Goal: Information Seeking & Learning: Check status

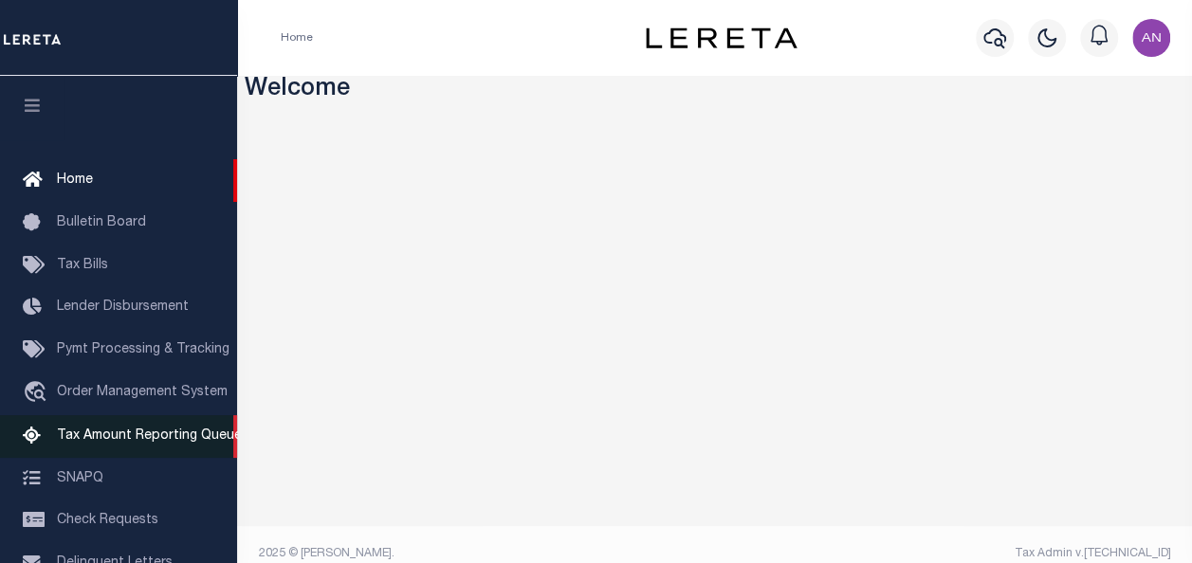
click at [127, 443] on span "Tax Amount Reporting Queue" at bounding box center [149, 436] width 185 height 13
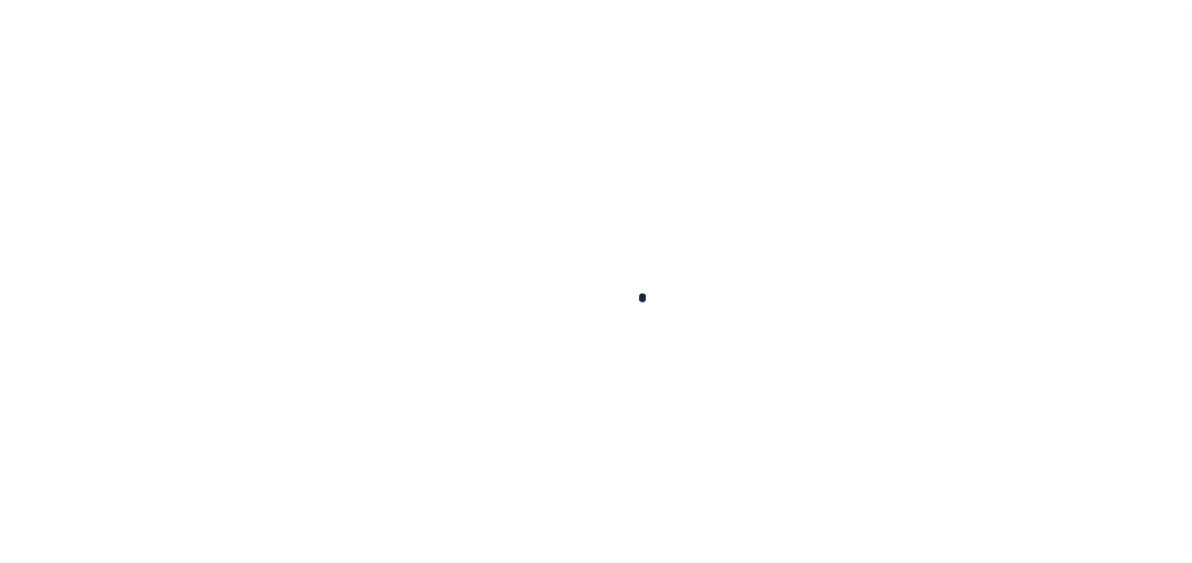
select select "100"
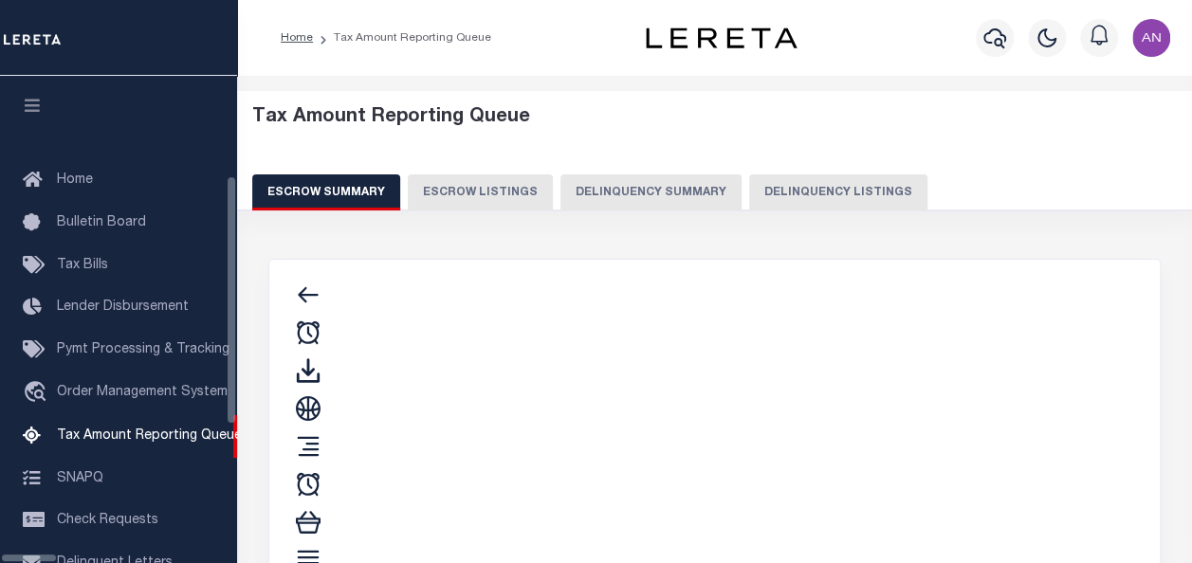
select select "100"
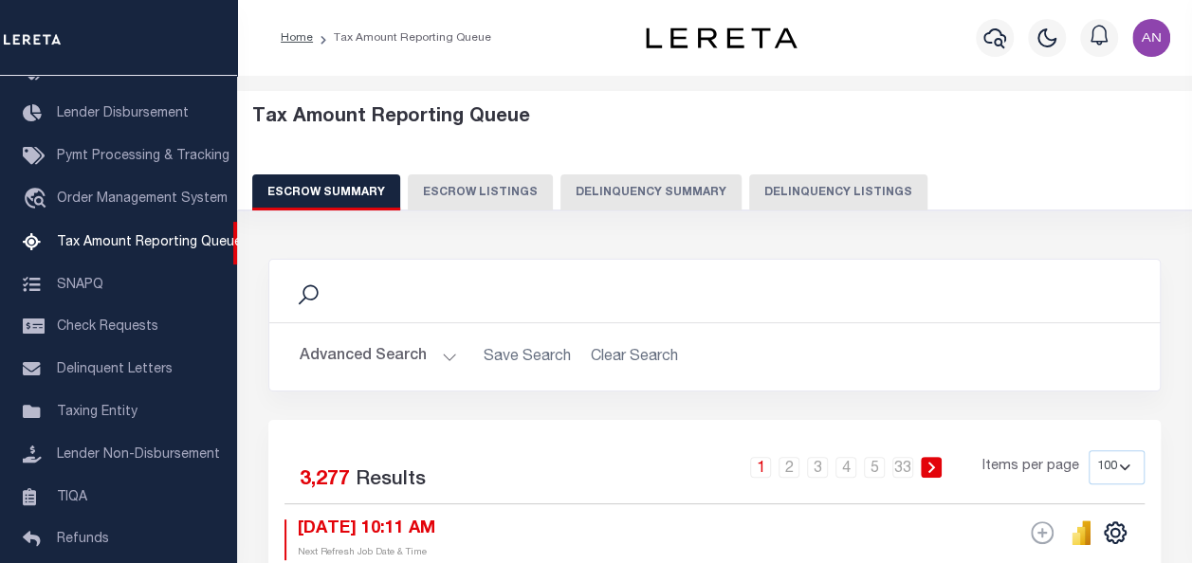
click at [806, 196] on button "Delinquency Listings" at bounding box center [838, 192] width 178 height 36
select select
select select "100"
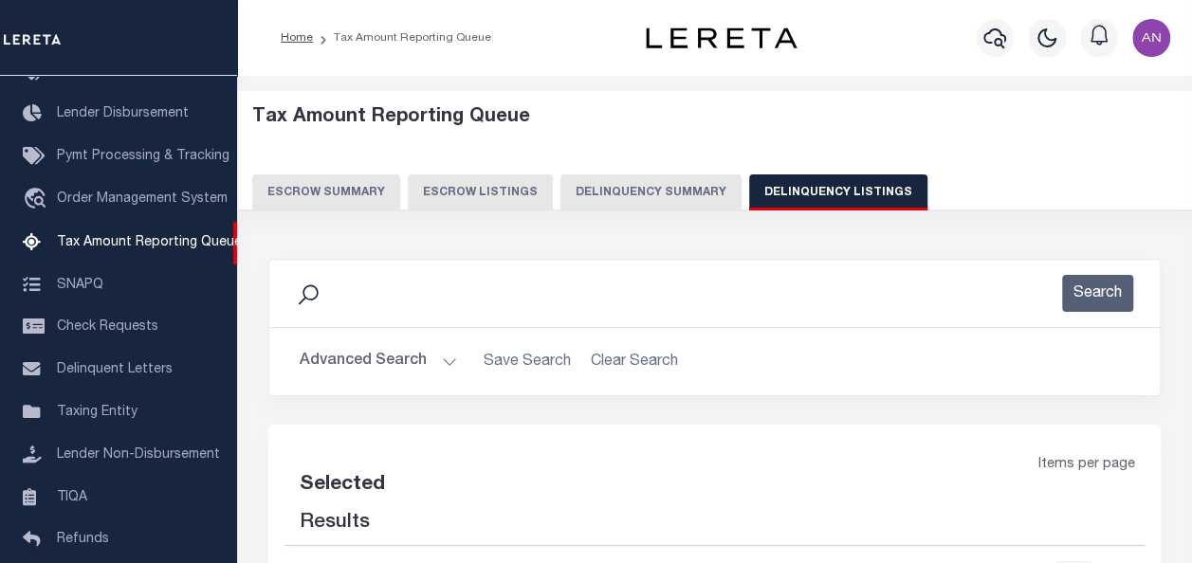
click at [446, 359] on button "Advanced Search" at bounding box center [378, 361] width 157 height 37
select select "100"
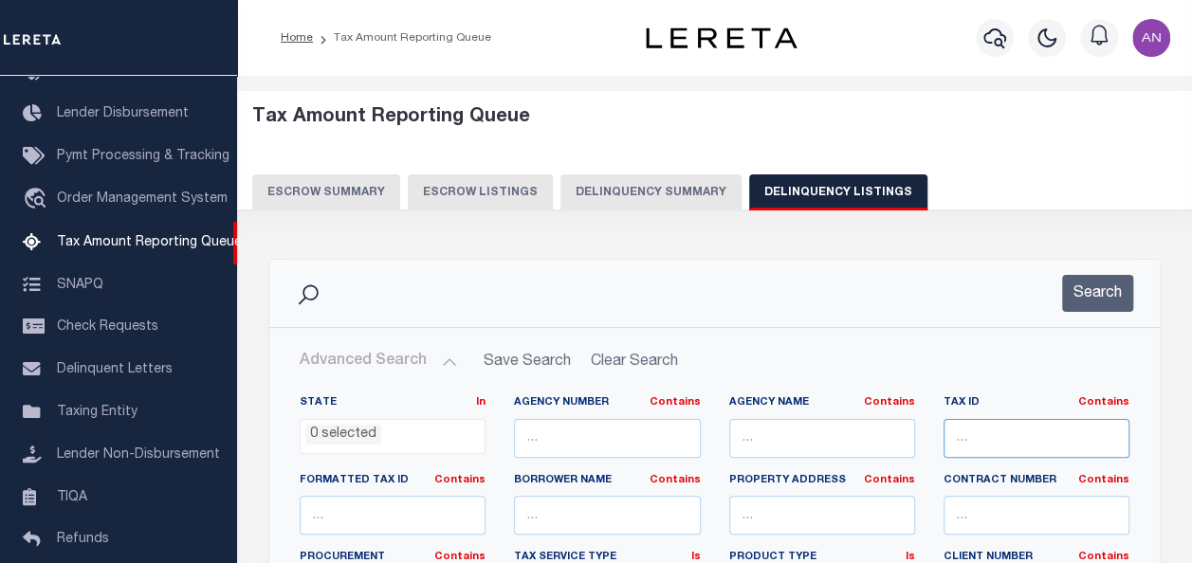
click at [974, 442] on input "text" at bounding box center [1036, 438] width 186 height 39
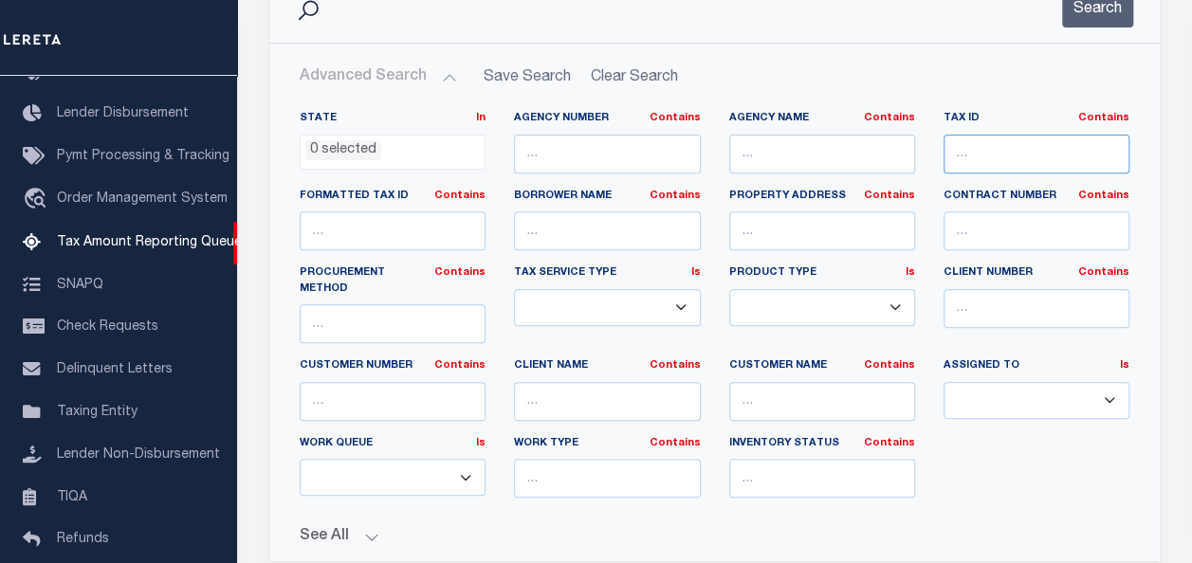
scroll to position [0, 0]
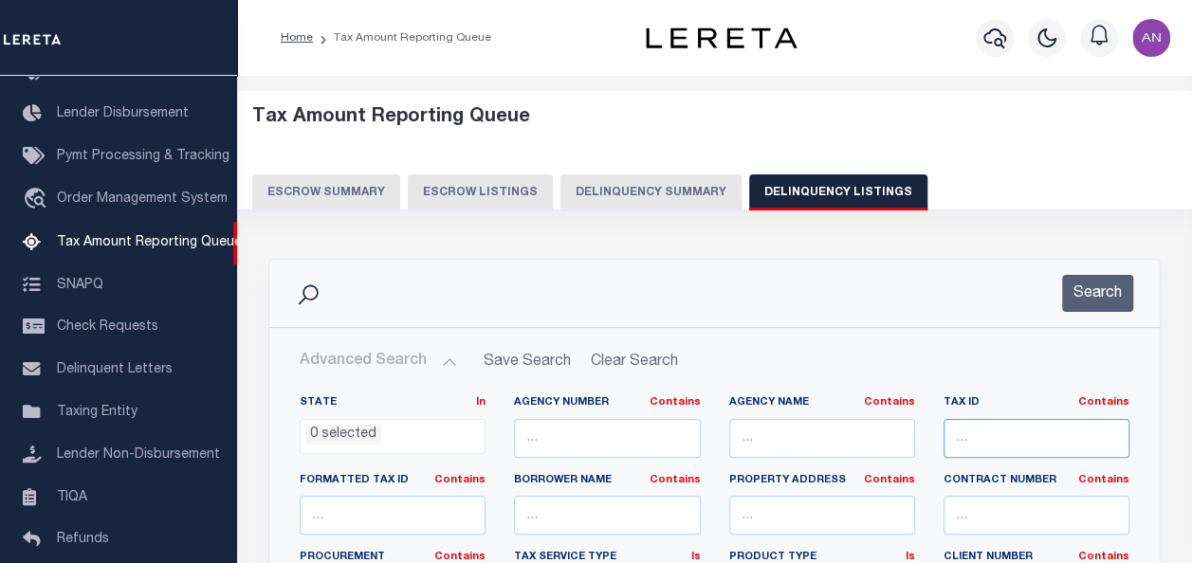
click at [984, 441] on input "text" at bounding box center [1036, 438] width 186 height 39
paste input "100664-31195"
type input "100664-31195"
click at [1101, 294] on button "Search" at bounding box center [1097, 293] width 71 height 37
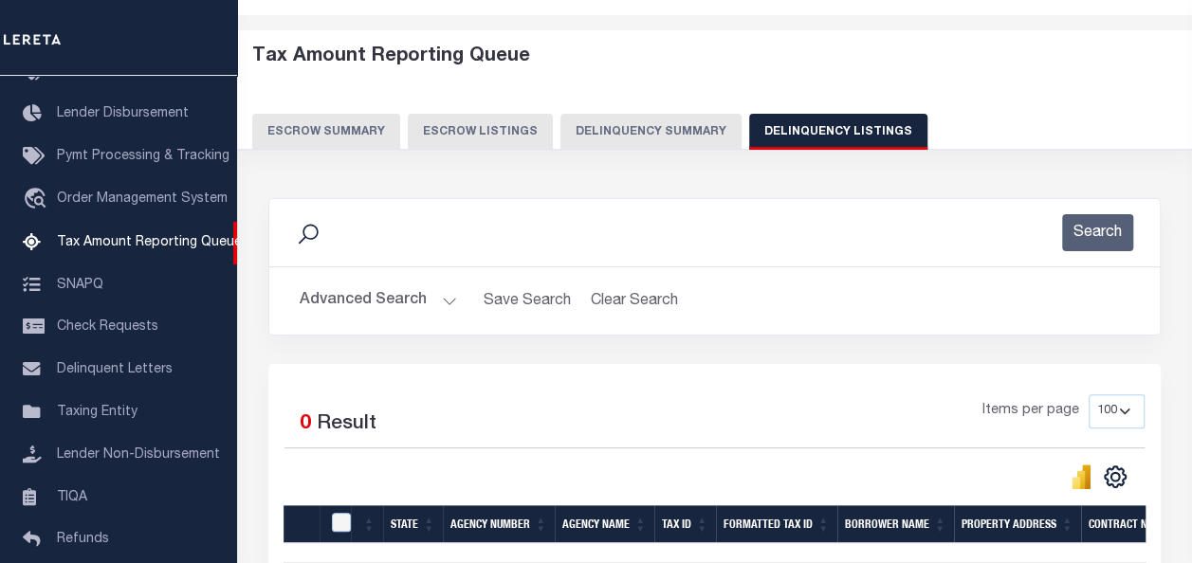
scroll to position [95, 0]
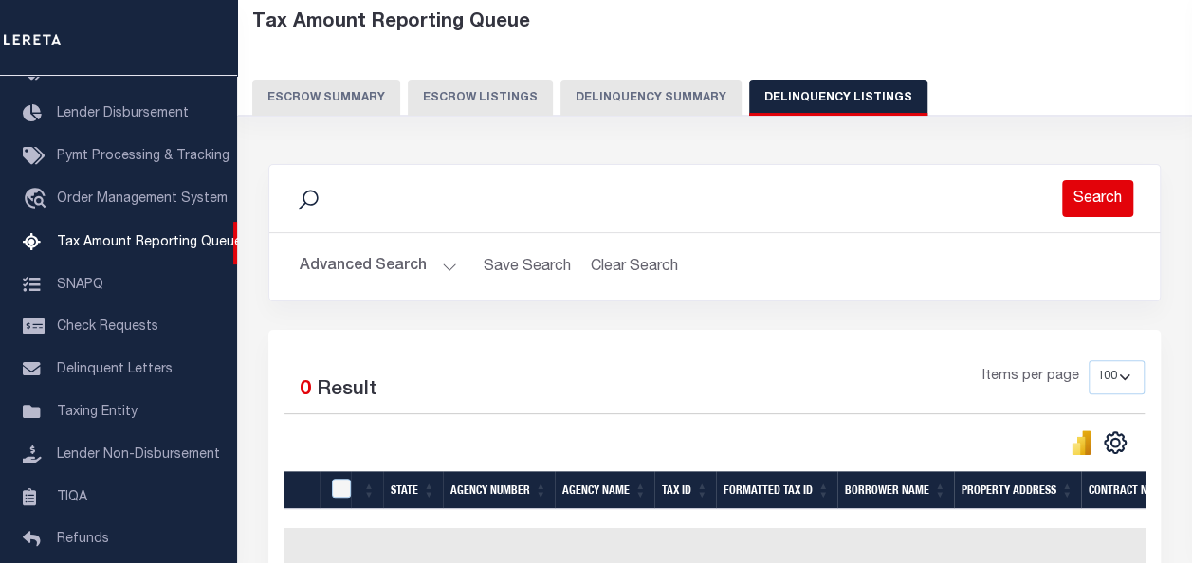
click at [1085, 193] on button "Search" at bounding box center [1097, 198] width 71 height 37
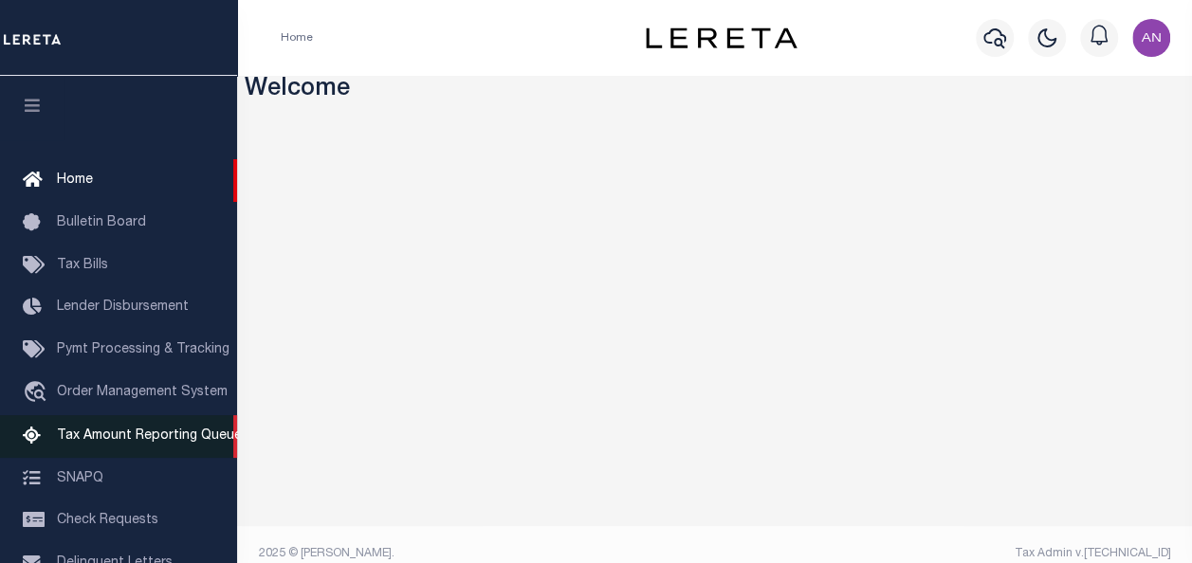
click at [136, 440] on span "Tax Amount Reporting Queue" at bounding box center [149, 436] width 185 height 13
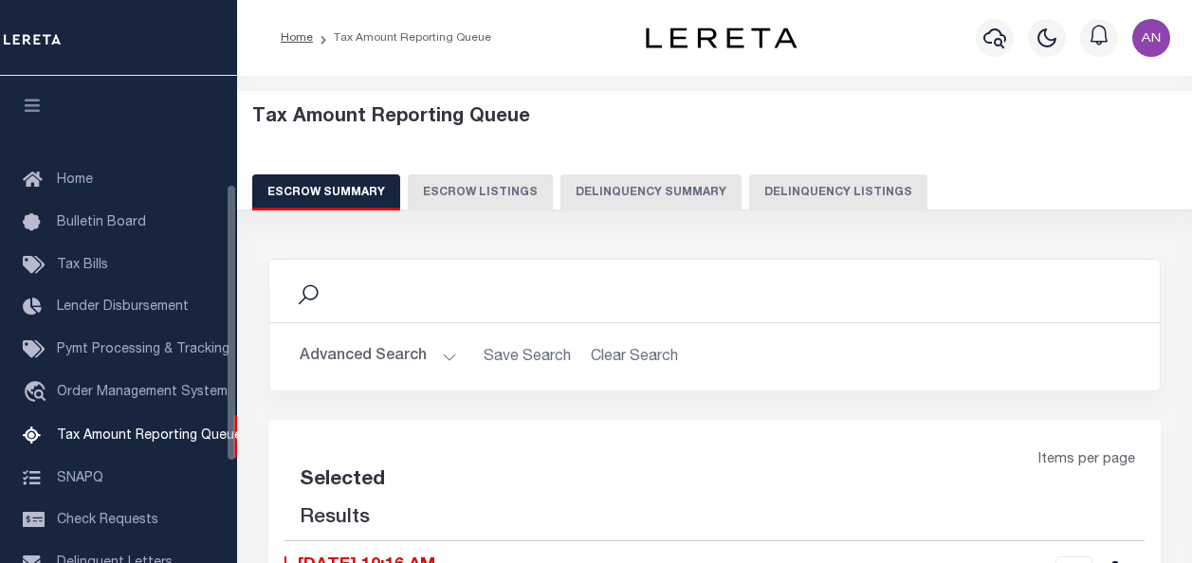
click at [768, 192] on button "Delinquency Listings" at bounding box center [838, 192] width 178 height 36
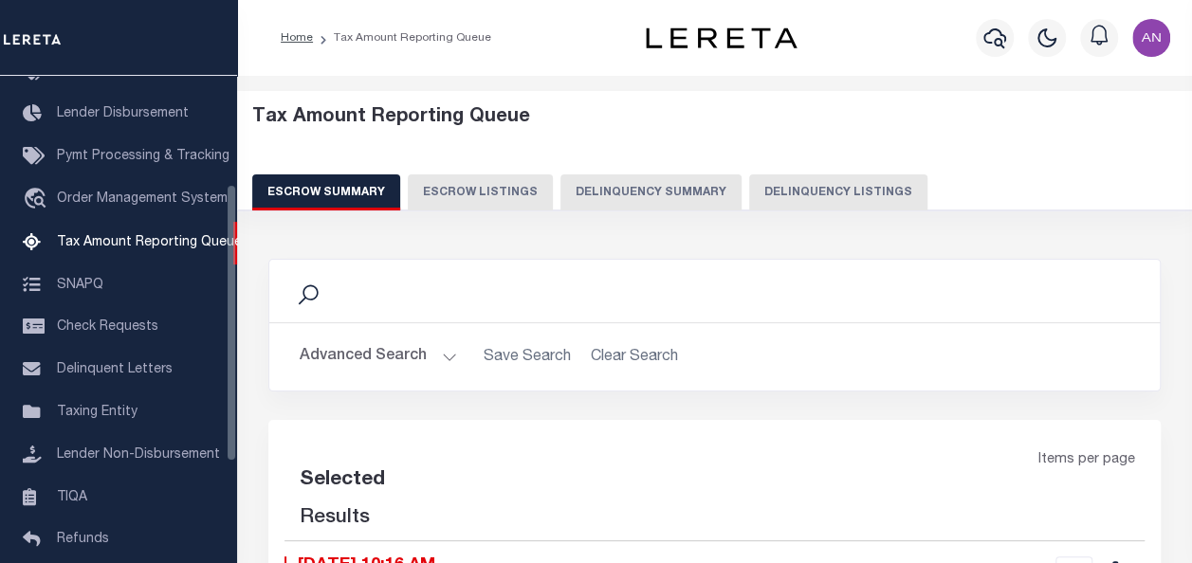
select select
select select "100"
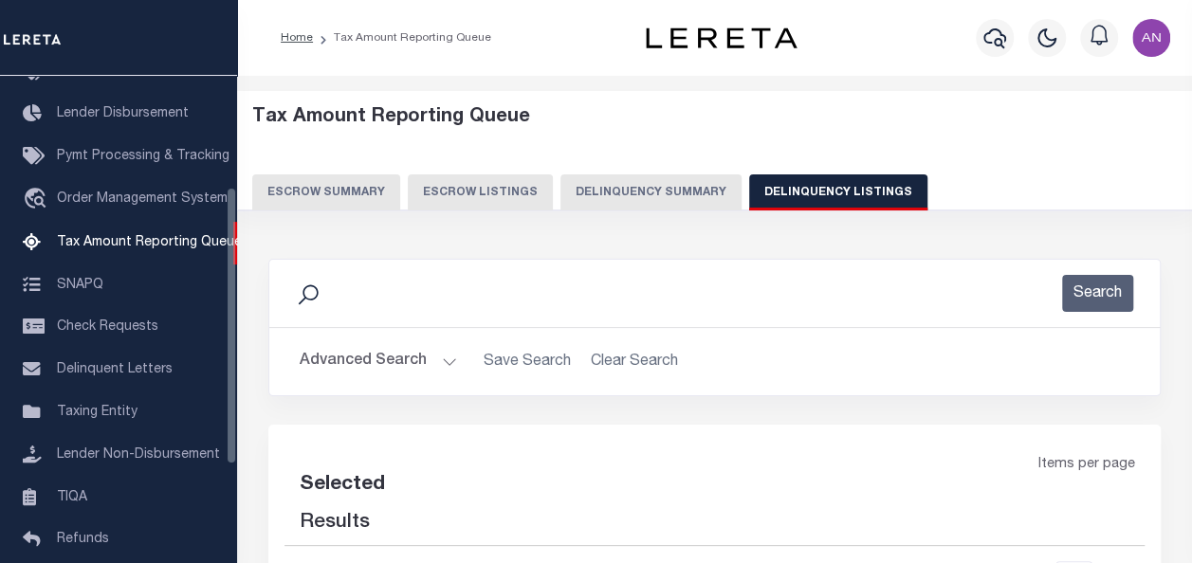
select select "100"
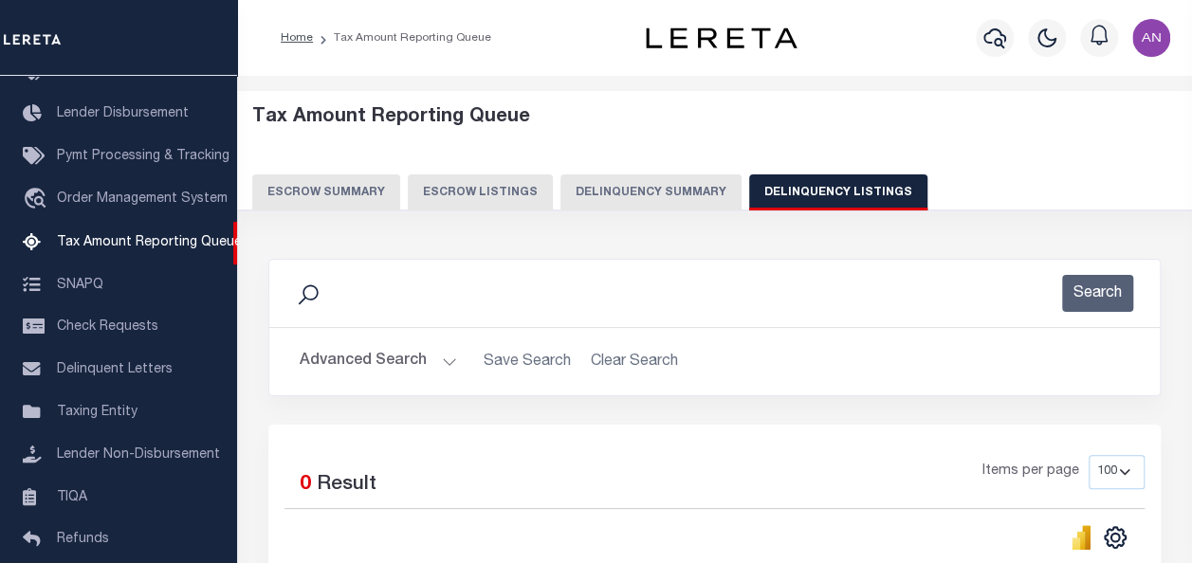
click at [360, 351] on button "Advanced Search" at bounding box center [378, 361] width 157 height 37
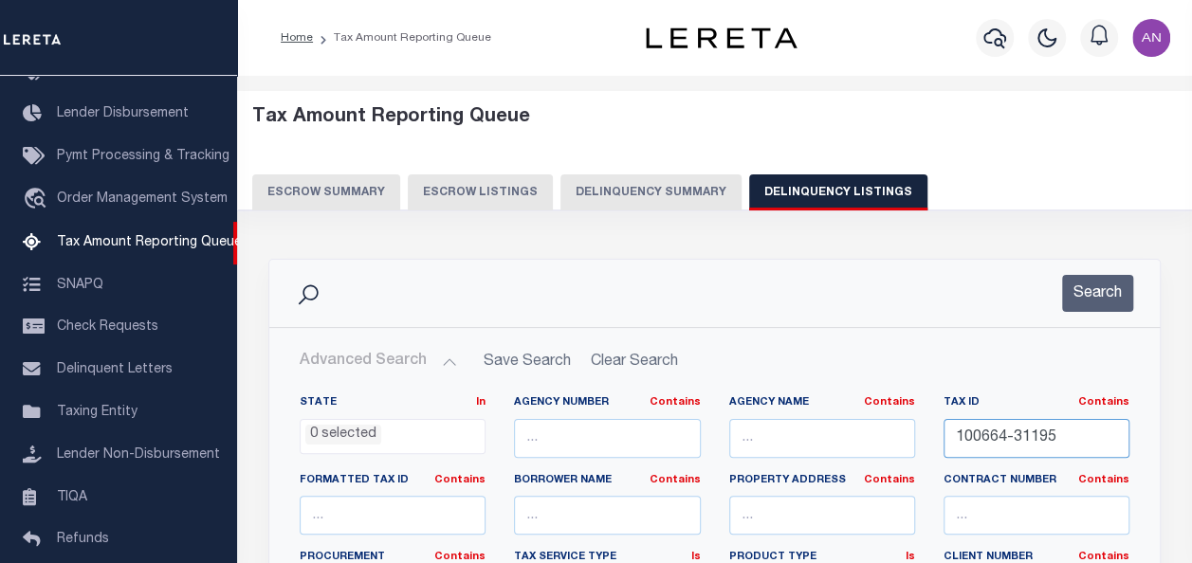
click at [1033, 438] on input "100664-31195" at bounding box center [1036, 438] width 186 height 39
click at [999, 433] on input "100664-31195" at bounding box center [1036, 438] width 186 height 39
paste input "55-02-28-400-008.733-015"
type input "1006655-02-28-400-008.733-0154-31195"
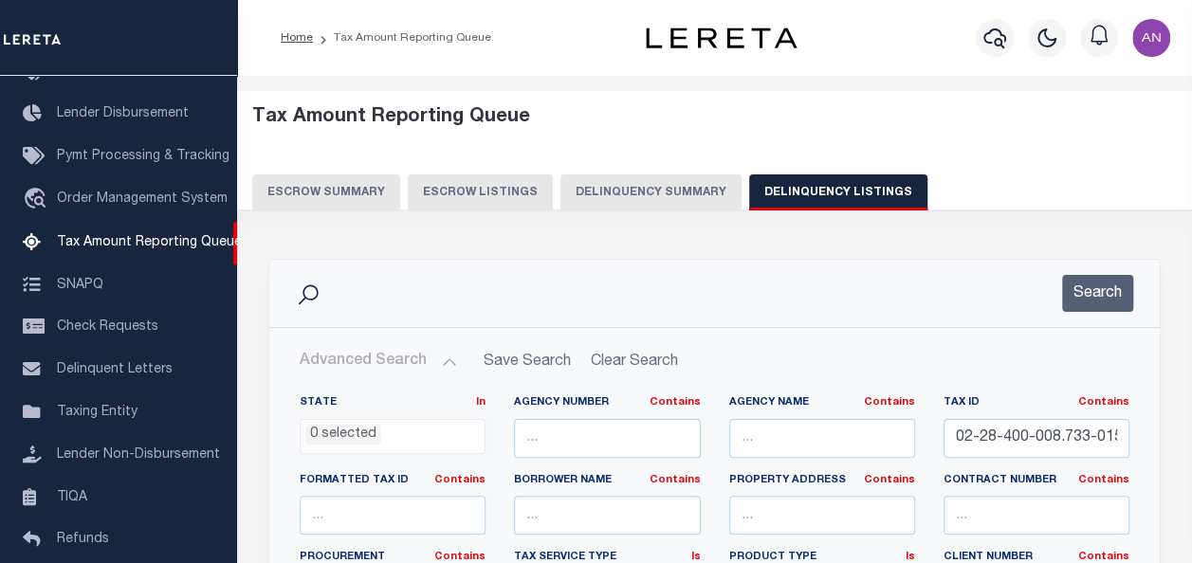
scroll to position [0, 0]
click at [1111, 428] on input "1006655-02-28-400-008.733-0154-31195" at bounding box center [1036, 438] width 186 height 39
drag, startPoint x: 1098, startPoint y: 438, endPoint x: 1161, endPoint y: 438, distance: 62.6
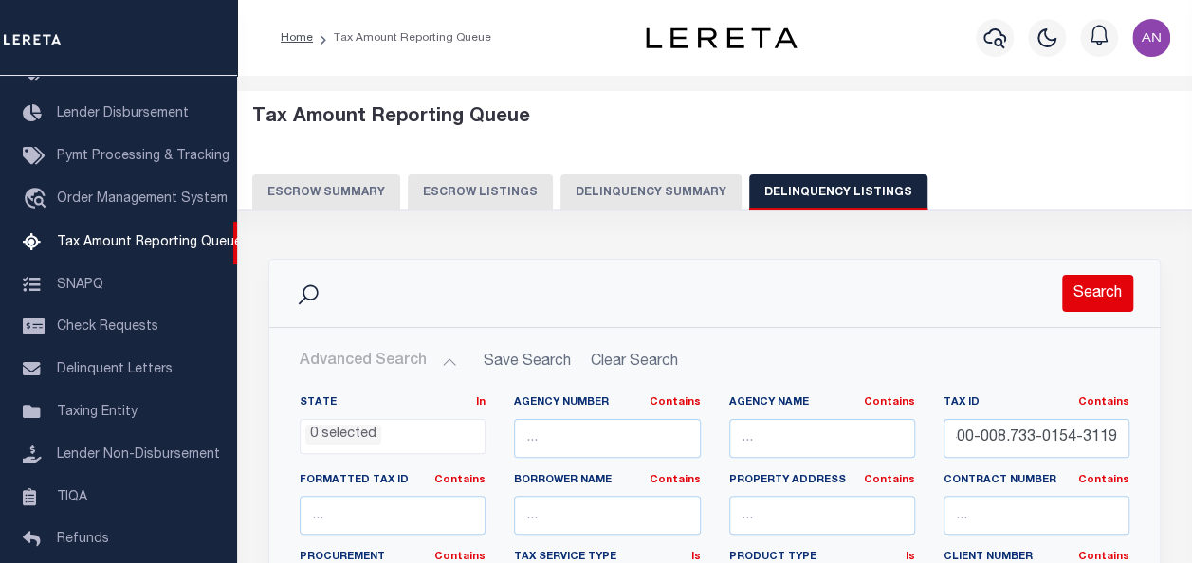
click at [1115, 288] on button "Search" at bounding box center [1097, 293] width 71 height 37
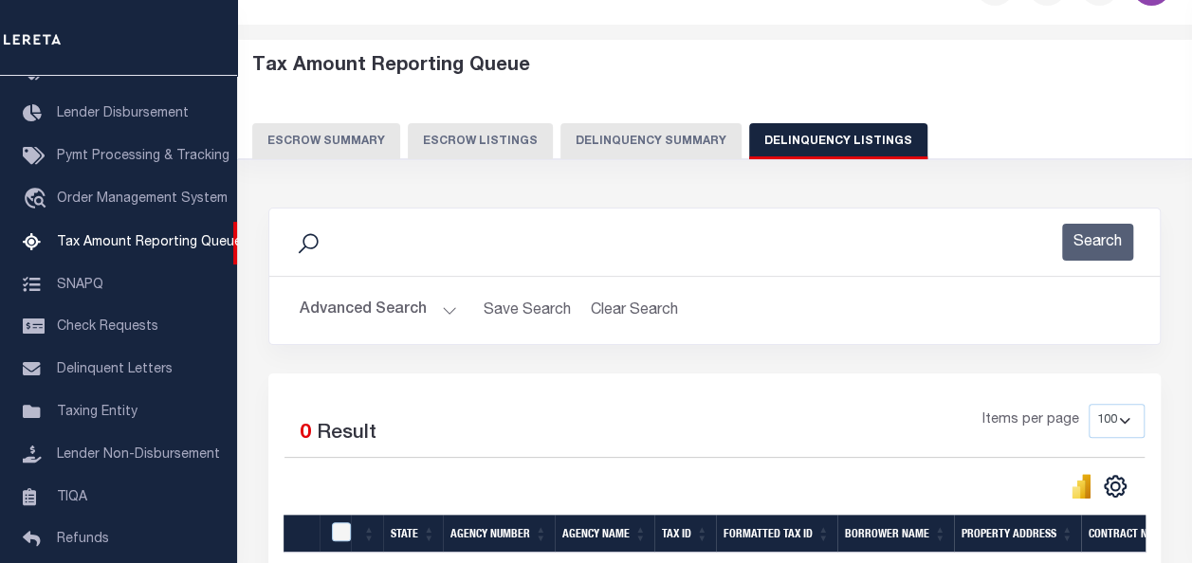
scroll to position [0, 0]
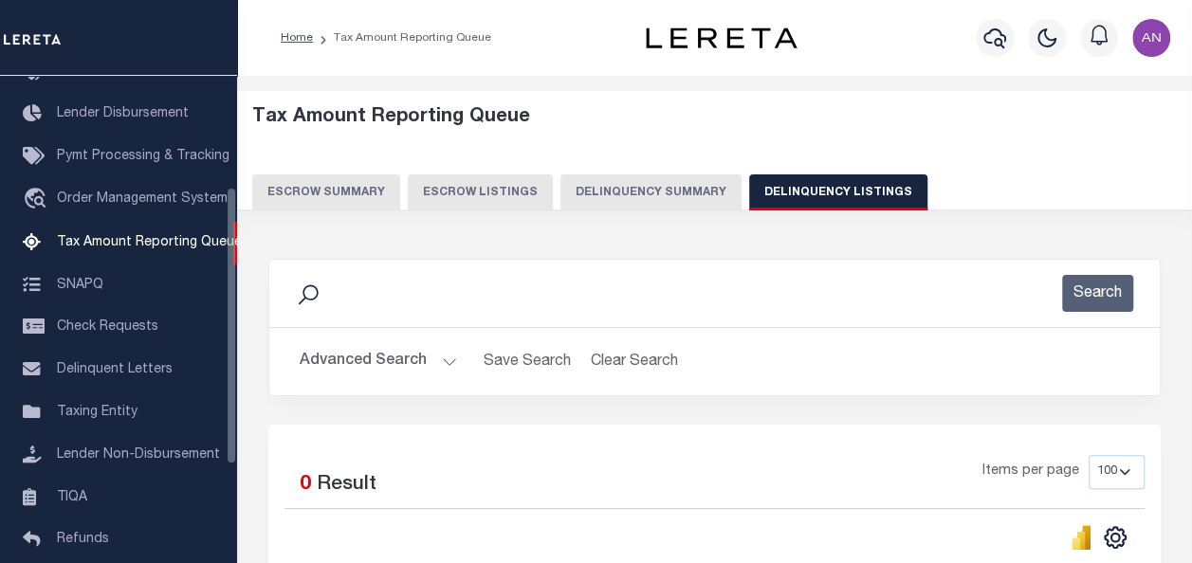
click at [878, 190] on button "Delinquency Listings" at bounding box center [838, 192] width 178 height 36
select select
select select "100"
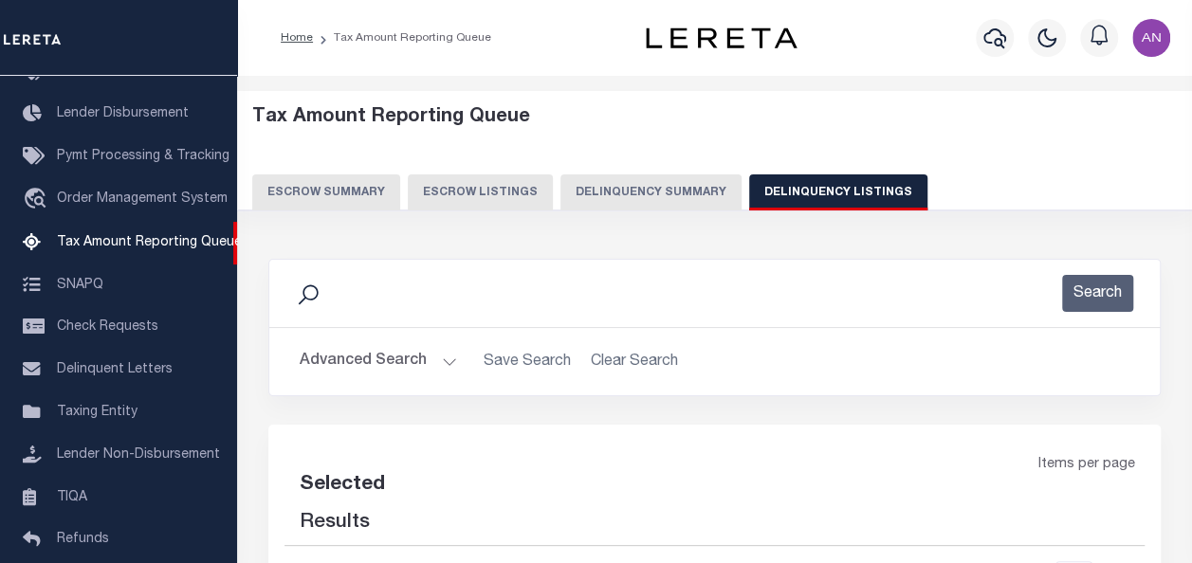
click at [409, 359] on button "Advanced Search" at bounding box center [378, 361] width 157 height 37
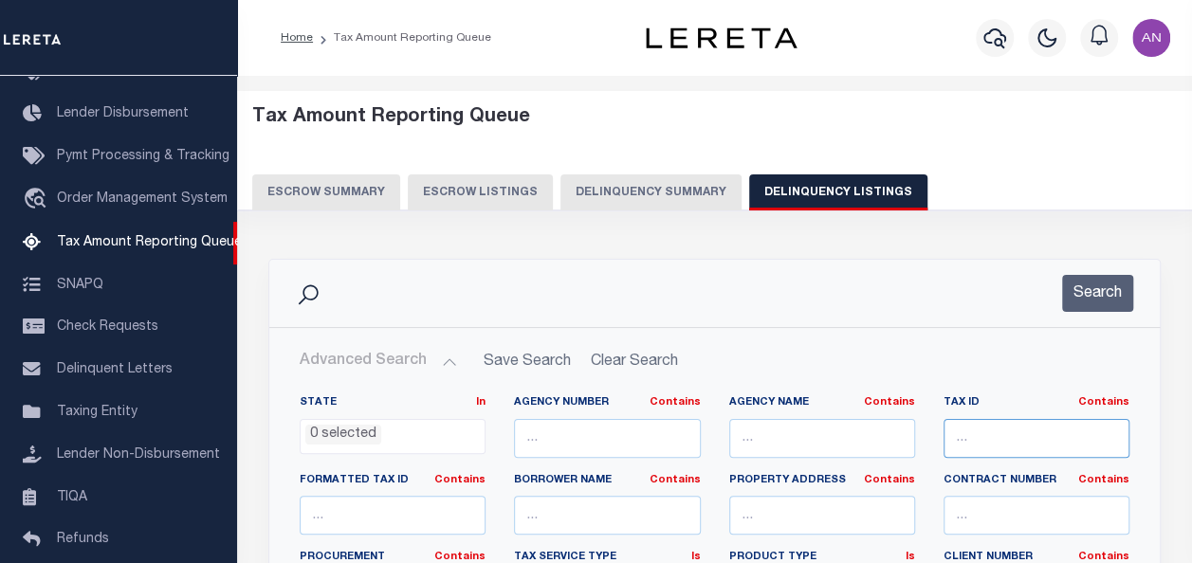
click at [1024, 430] on input "text" at bounding box center [1036, 438] width 186 height 39
select select "100"
paste input "55-02-28-400-008.733-015"
click at [1063, 435] on input "55-02-28-400-008.733-015" at bounding box center [1036, 438] width 186 height 39
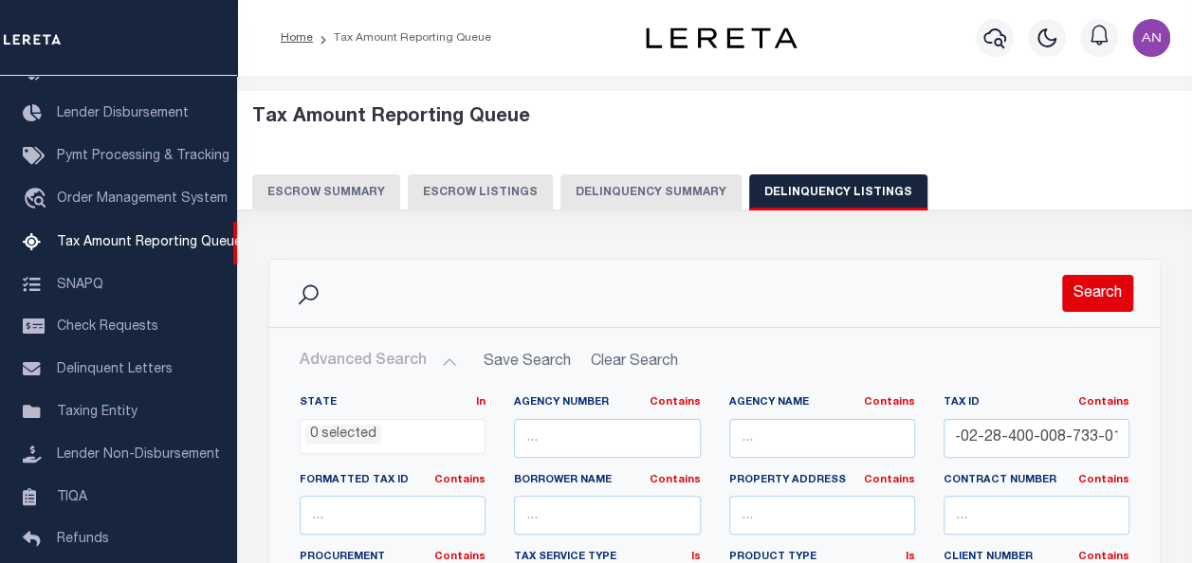
scroll to position [0, 0]
click at [1085, 309] on button "Search" at bounding box center [1097, 293] width 71 height 37
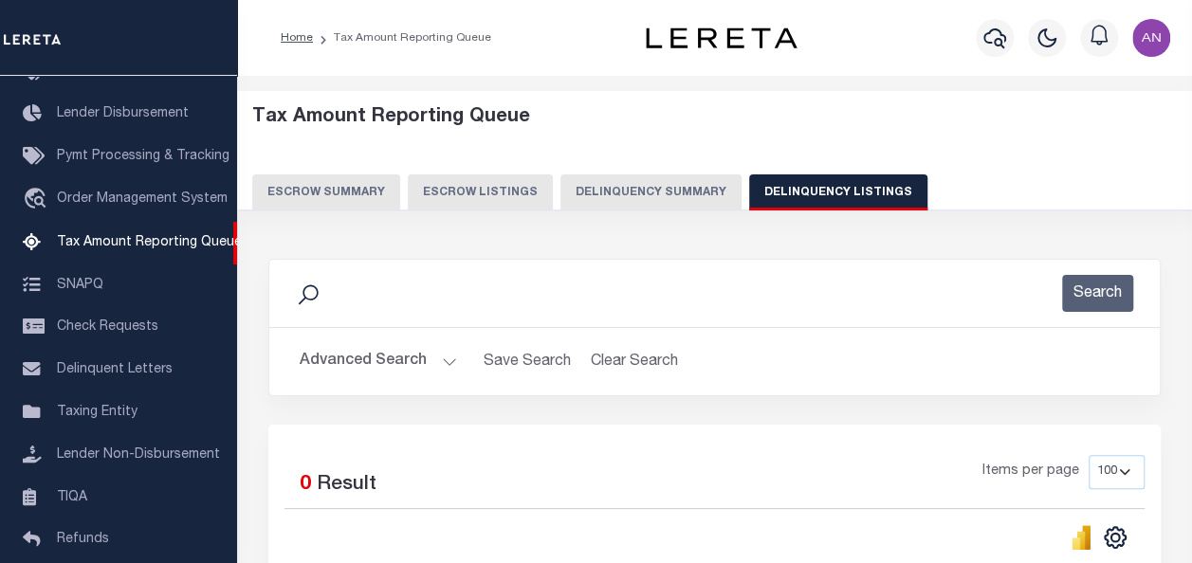
click at [339, 361] on button "Advanced Search" at bounding box center [378, 361] width 157 height 37
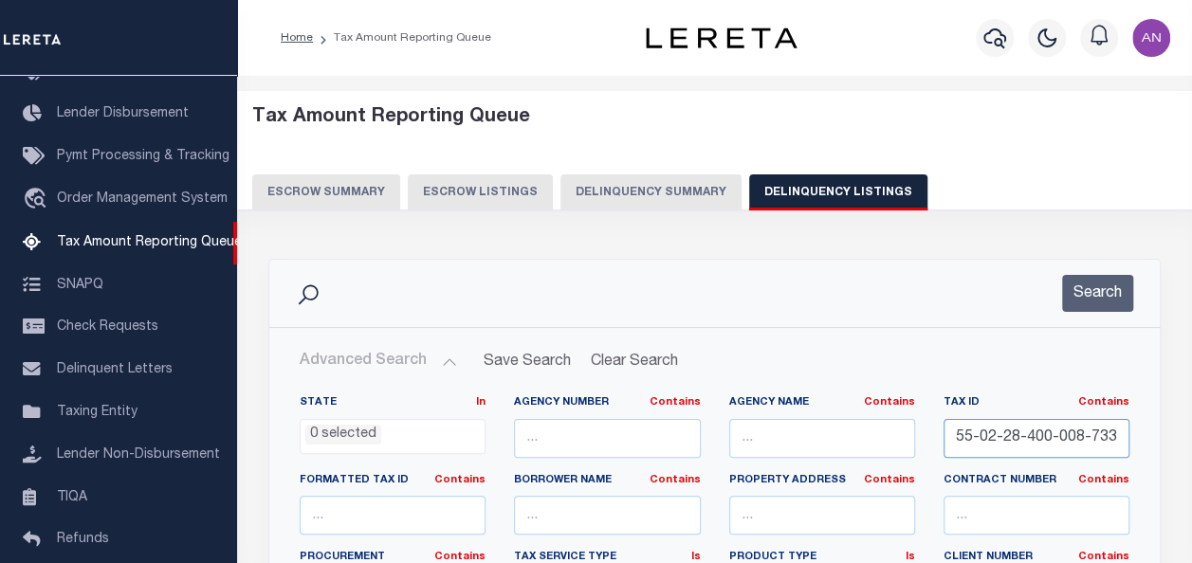
click at [997, 436] on input "55-02-28-400-008-733-015" at bounding box center [1036, 438] width 186 height 39
paste input "410402031067000038"
type input "55-02410402031067000038-28-400-008-733-015"
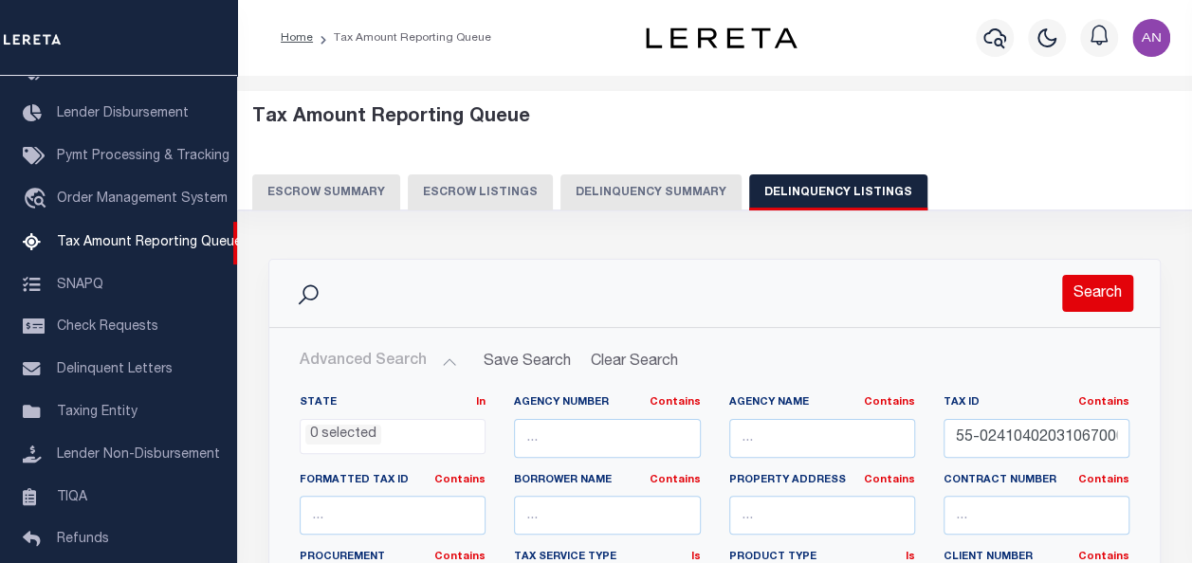
click at [1106, 300] on button "Search" at bounding box center [1097, 293] width 71 height 37
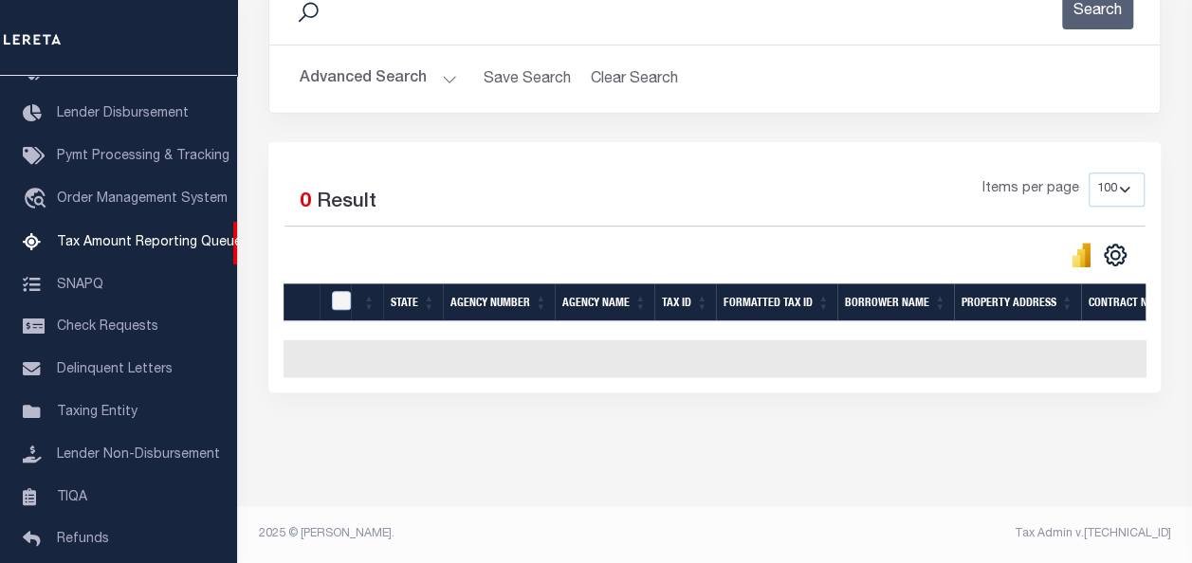
scroll to position [294, 0]
click at [399, 288] on th "State" at bounding box center [413, 302] width 60 height 39
click at [343, 291] on input "checkbox" at bounding box center [341, 300] width 19 height 19
click at [347, 291] on input "checkbox" at bounding box center [341, 300] width 19 height 19
checkbox input "false"
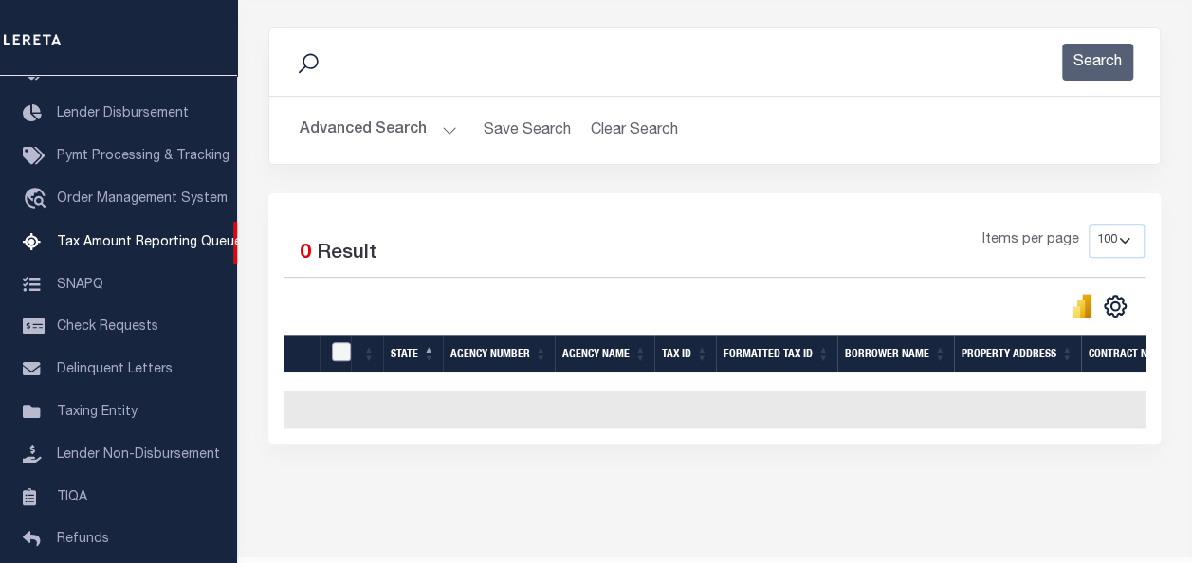
scroll to position [190, 0]
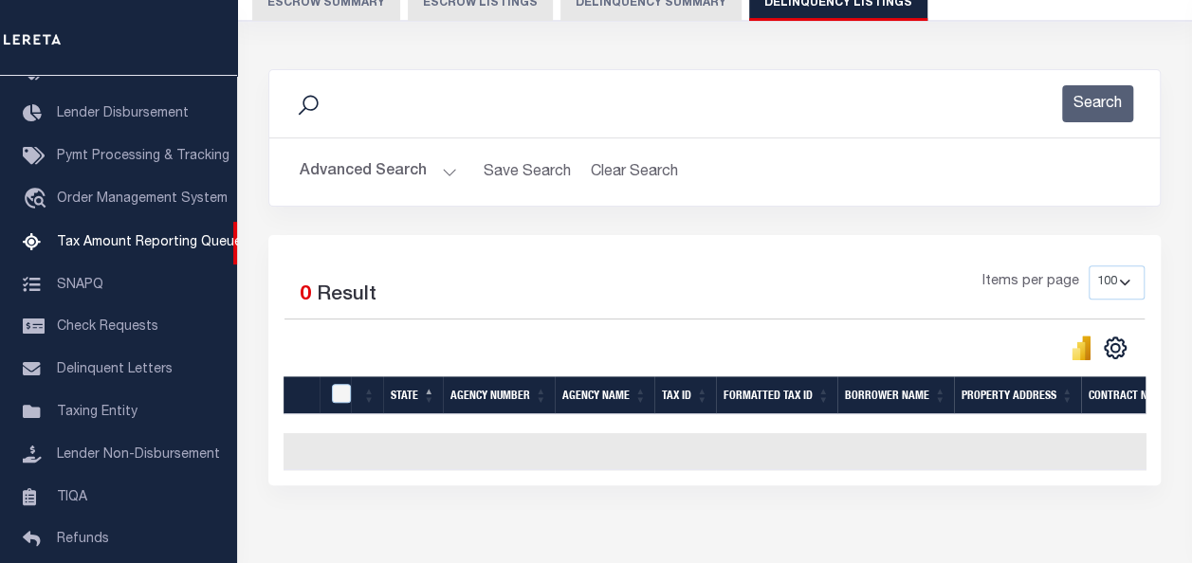
click at [415, 186] on button "Advanced Search" at bounding box center [378, 172] width 157 height 37
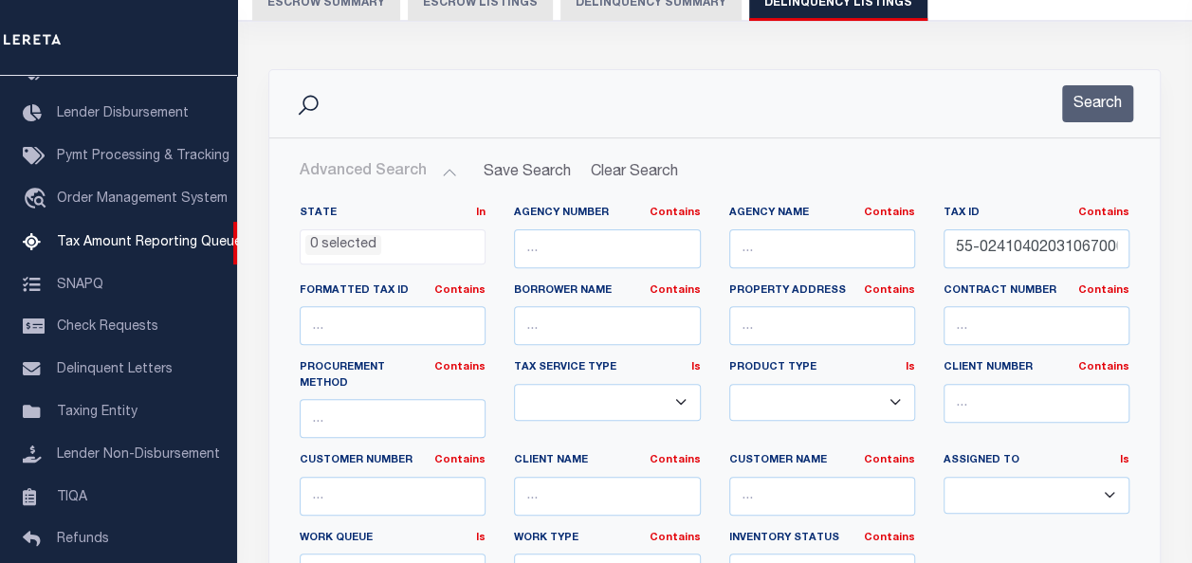
click at [414, 171] on button "Advanced Search" at bounding box center [378, 172] width 157 height 37
drag, startPoint x: 953, startPoint y: 243, endPoint x: 1176, endPoint y: 260, distance: 223.5
click at [1176, 260] on div "Tax Amount Reporting Queue Escrow Summary Escrow Listings Delinquency Summary" at bounding box center [714, 482] width 932 height 1162
